Goal: Submit feedback/report problem

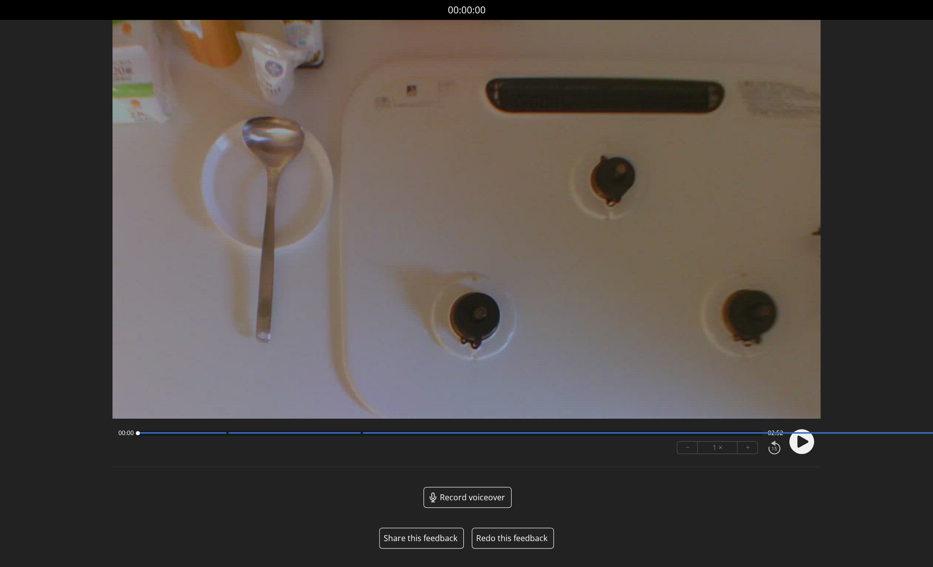
click at [425, 537] on button "Share this feedback" at bounding box center [421, 538] width 74 height 12
